Goal: Task Accomplishment & Management: Use online tool/utility

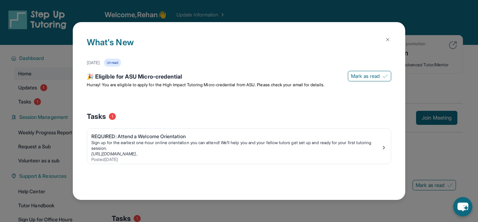
click at [388, 39] on img at bounding box center [388, 40] width 6 height 6
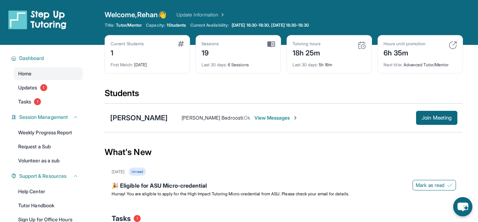
click at [426, 63] on div "Next title : Advanced Tutor/Mentor" at bounding box center [421, 63] width 74 height 10
click at [37, 85] on span "Updates" at bounding box center [27, 87] width 19 height 7
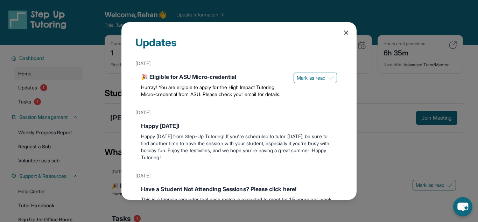
click at [346, 32] on icon at bounding box center [346, 32] width 7 height 7
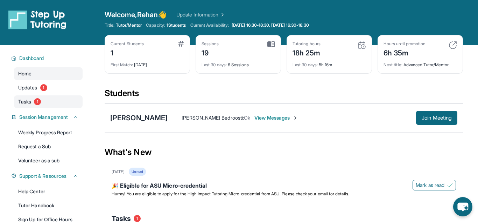
click at [26, 102] on span "Tasks" at bounding box center [24, 101] width 13 height 7
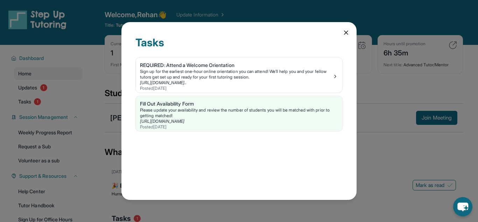
click at [348, 32] on icon at bounding box center [346, 32] width 7 height 7
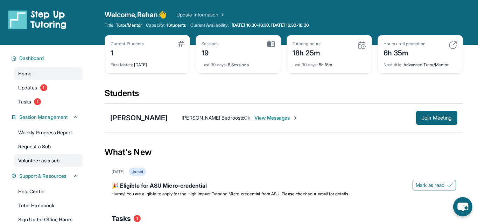
click at [49, 155] on link "Volunteer as a sub" at bounding box center [48, 160] width 69 height 13
click at [419, 116] on button "Join Meeting" at bounding box center [436, 118] width 41 height 14
